Goal: Information Seeking & Learning: Compare options

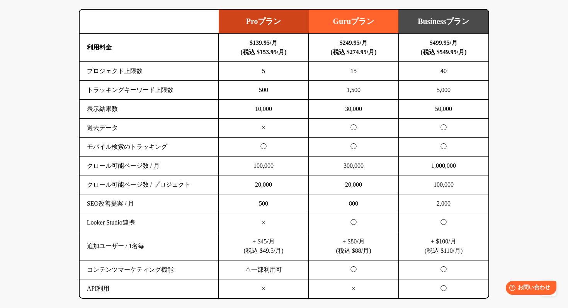
scroll to position [530, 0]
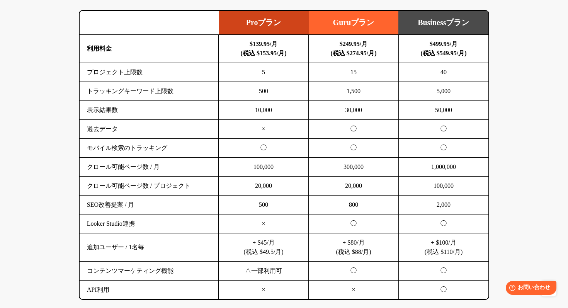
click at [258, 24] on td "Proプラン" at bounding box center [264, 23] width 90 height 24
drag, startPoint x: 239, startPoint y: 19, endPoint x: 292, endPoint y: 30, distance: 53.5
click at [297, 29] on td "Proプラン" at bounding box center [264, 23] width 90 height 24
copy td "Proプラン"
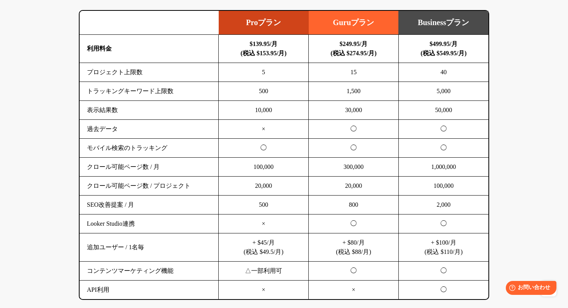
click at [221, 76] on td "5" at bounding box center [264, 72] width 90 height 19
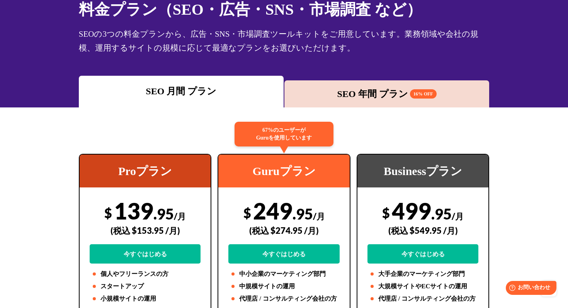
scroll to position [0, 0]
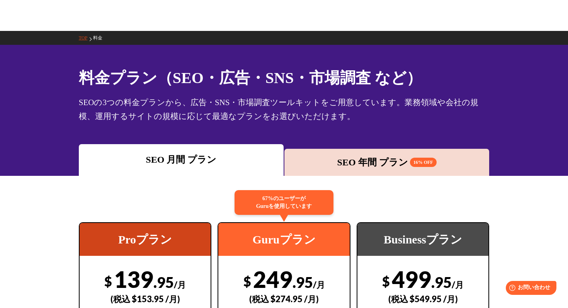
click at [82, 36] on link "TOP" at bounding box center [86, 37] width 14 height 5
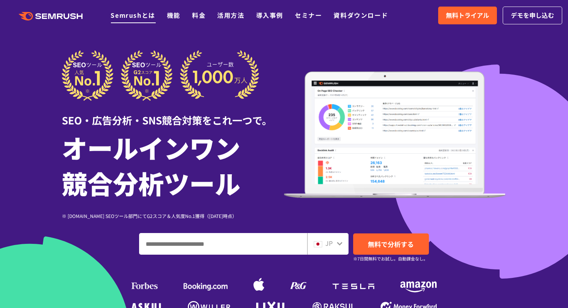
click at [151, 17] on link "Semrushとは" at bounding box center [132, 14] width 44 height 9
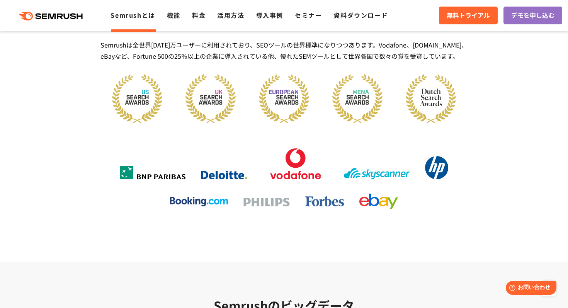
scroll to position [983, 0]
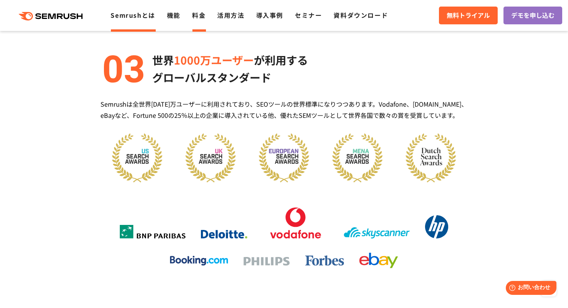
click at [198, 10] on link "料金" at bounding box center [199, 14] width 14 height 9
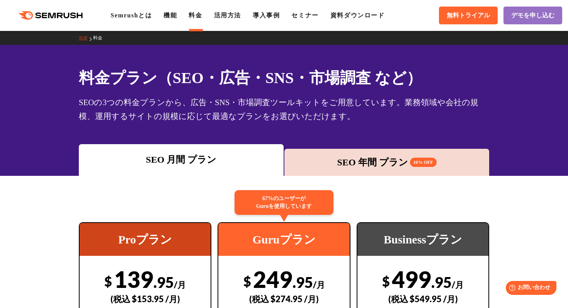
click at [359, 164] on div "SEO 年間 プラン 16% OFF" at bounding box center [386, 162] width 197 height 14
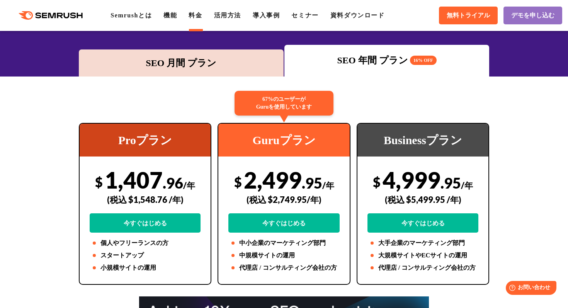
scroll to position [85, 0]
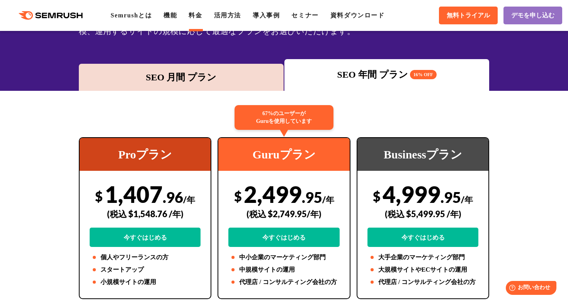
click at [205, 75] on div "SEO 月間 プラン" at bounding box center [181, 77] width 197 height 14
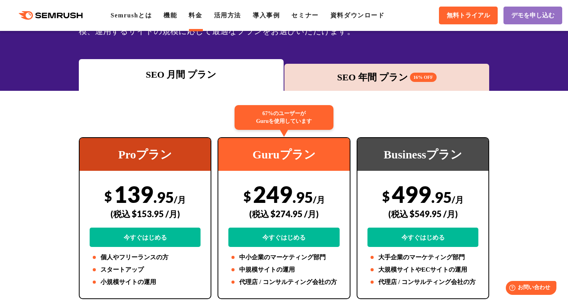
click at [370, 76] on div "SEO 年間 プラン 16% OFF" at bounding box center [386, 77] width 197 height 14
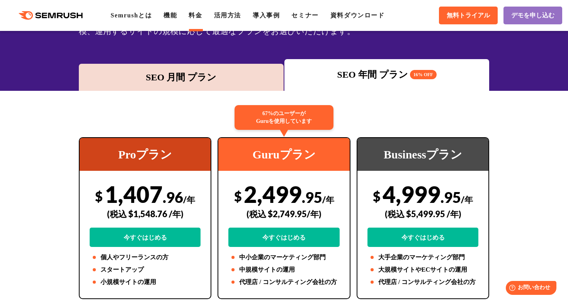
click at [217, 70] on div "SEO 月間 プラン" at bounding box center [181, 77] width 197 height 14
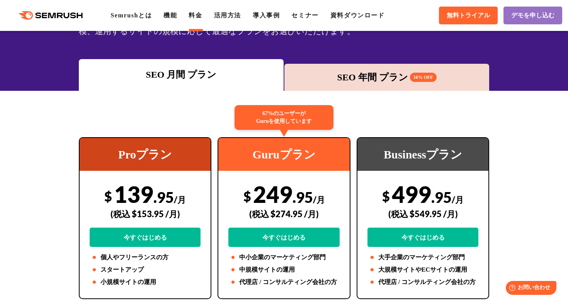
click at [337, 68] on div "SEO 年間 プラン 16% OFF" at bounding box center [386, 77] width 205 height 27
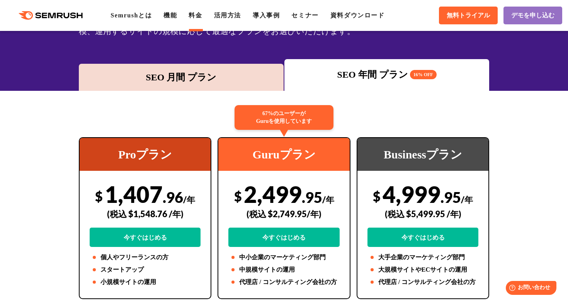
click at [192, 76] on div "SEO 月間 プラン" at bounding box center [181, 77] width 197 height 14
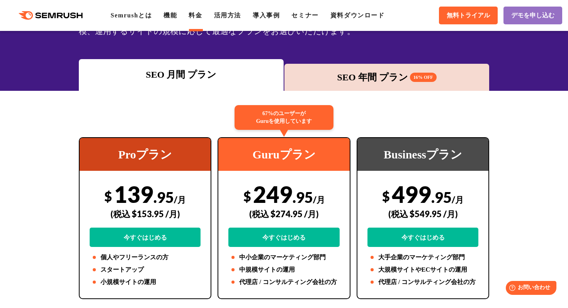
click at [339, 81] on div "SEO 年間 プラン 16% OFF" at bounding box center [386, 77] width 197 height 14
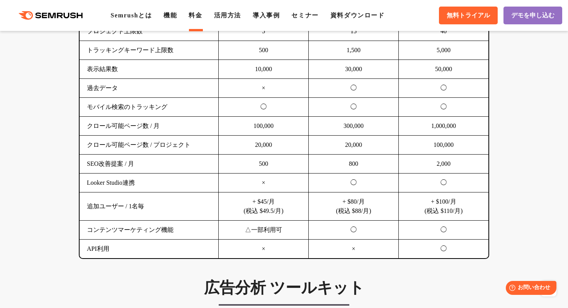
scroll to position [467, 0]
